Goal: Transaction & Acquisition: Book appointment/travel/reservation

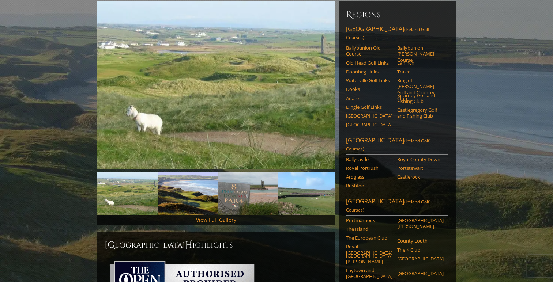
scroll to position [89, 0]
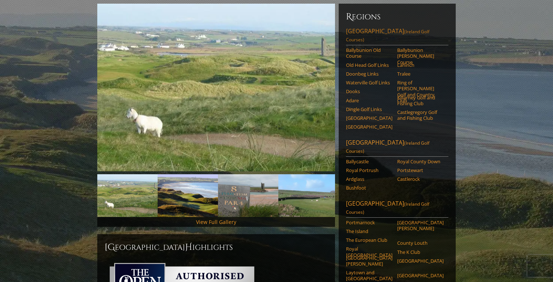
click at [379, 27] on link "Southwest Ireland (Ireland Golf Courses)" at bounding box center [397, 36] width 102 height 18
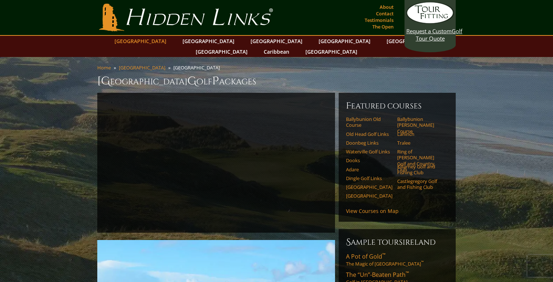
click at [161, 44] on link "[GEOGRAPHIC_DATA]" at bounding box center [140, 41] width 59 height 11
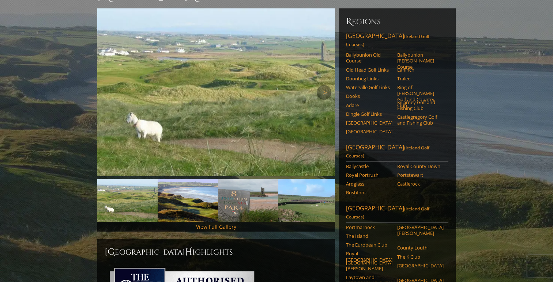
scroll to position [61, 0]
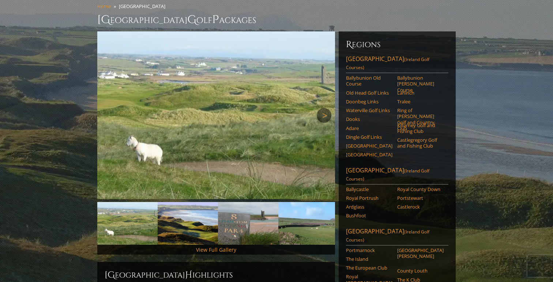
click at [326, 108] on link "Next" at bounding box center [324, 115] width 15 height 15
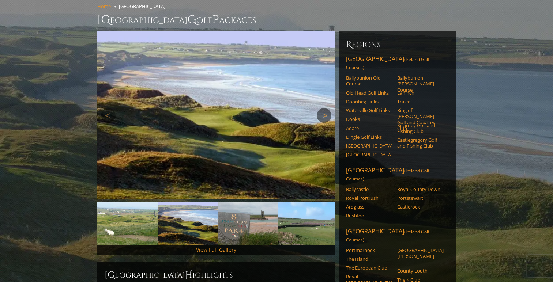
click at [326, 108] on link "Next" at bounding box center [324, 115] width 15 height 15
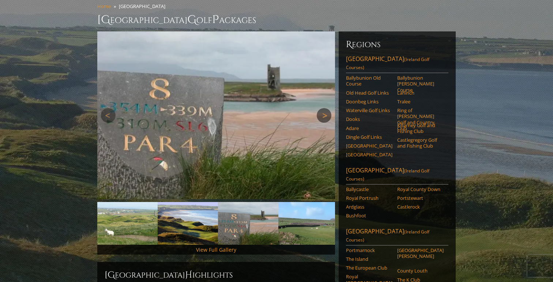
click at [326, 108] on link "Next" at bounding box center [324, 115] width 15 height 15
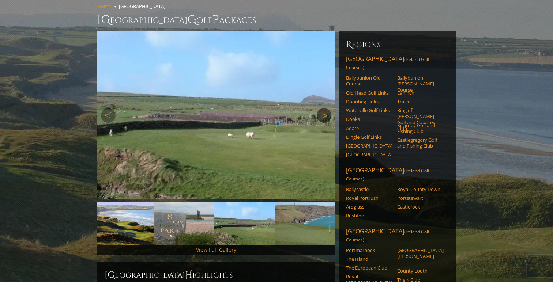
click at [326, 108] on link "Next" at bounding box center [324, 115] width 15 height 15
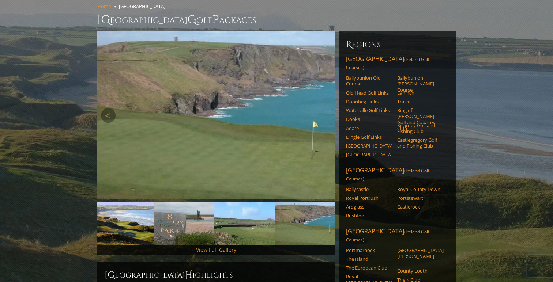
click at [326, 108] on link "Next" at bounding box center [324, 115] width 15 height 15
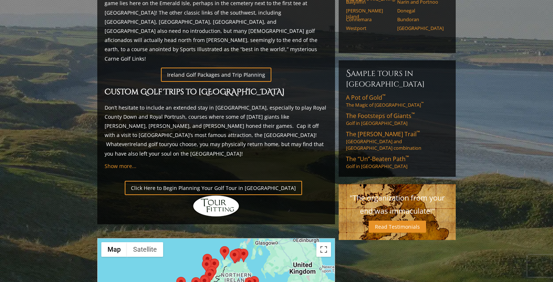
scroll to position [427, 0]
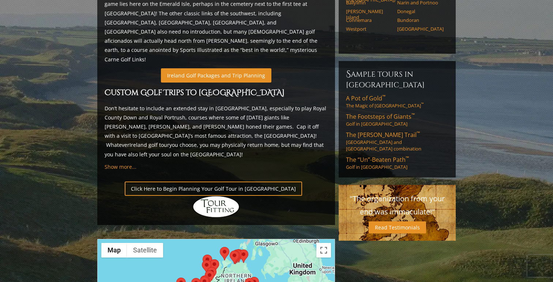
click at [221, 68] on link "Ireland Golf Packages and Trip Planning" at bounding box center [216, 75] width 111 height 14
